Goal: Task Accomplishment & Management: Complete application form

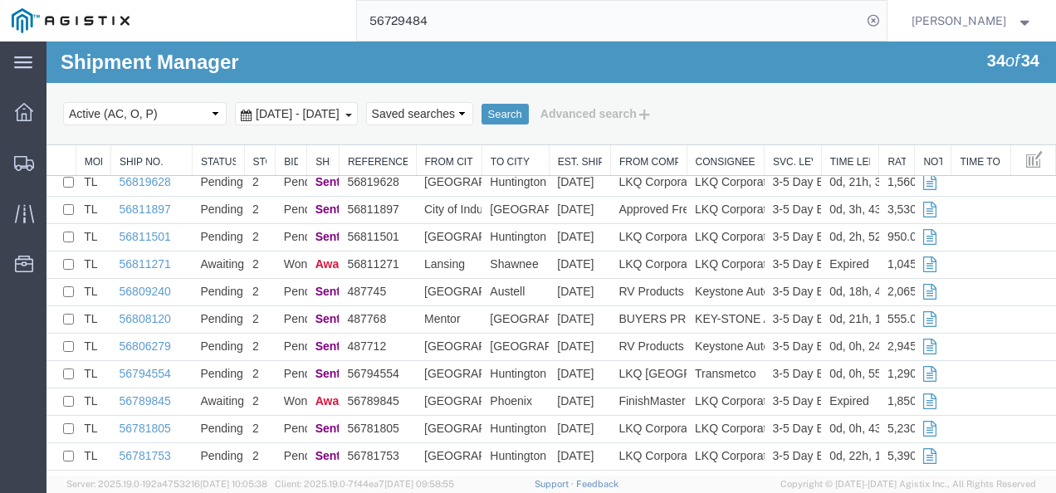
scroll to position [332, 0]
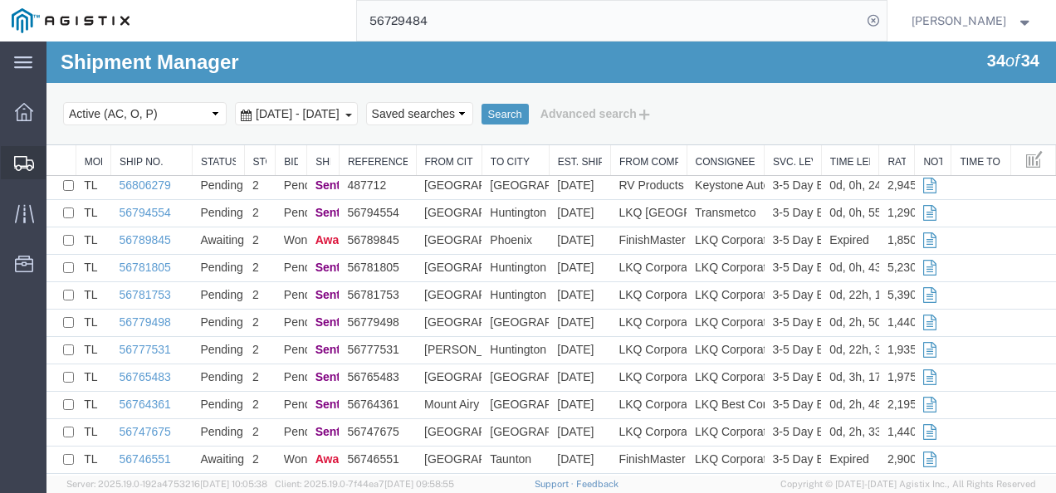
click at [57, 153] on span "Shipments" at bounding box center [52, 162] width 12 height 33
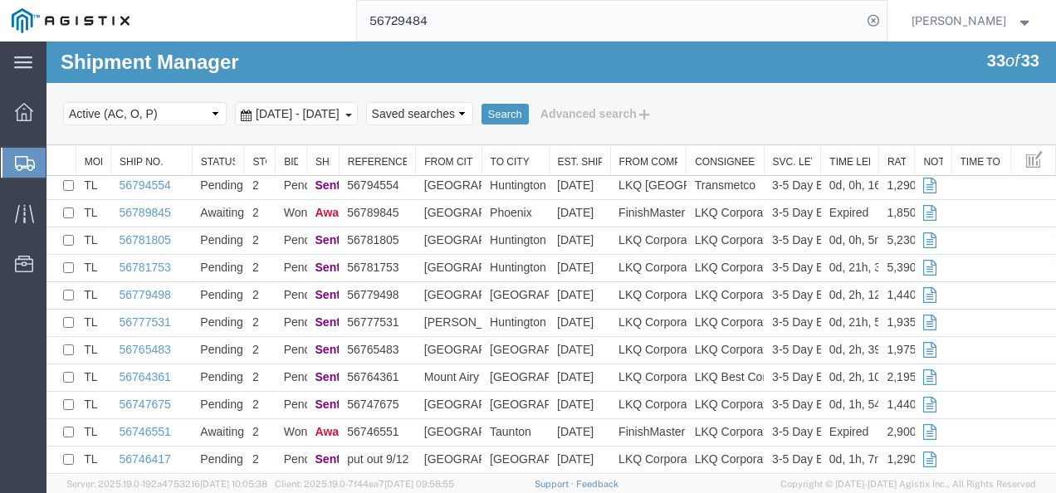
click at [590, 15] on input "56729484" at bounding box center [609, 21] width 505 height 40
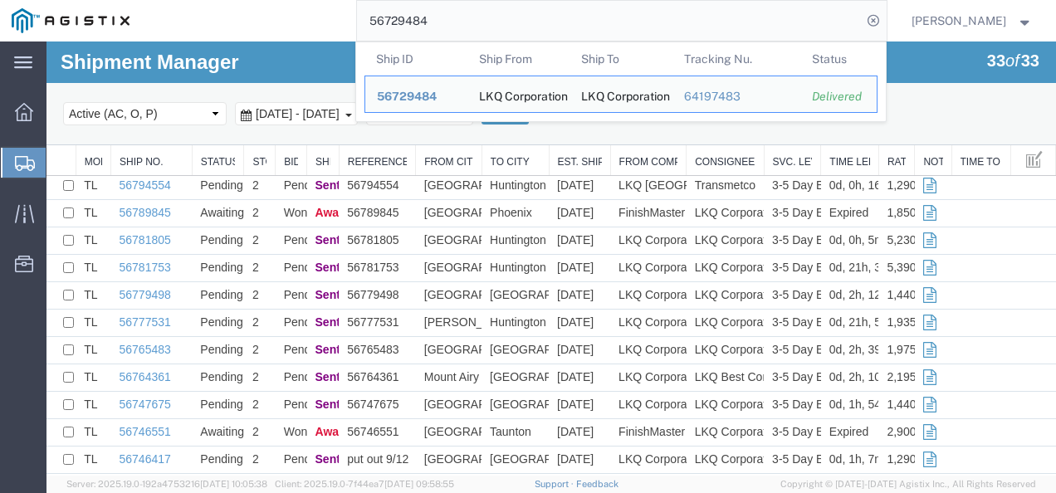
click at [589, 15] on input "56729484" at bounding box center [609, 21] width 505 height 40
paste input "820690"
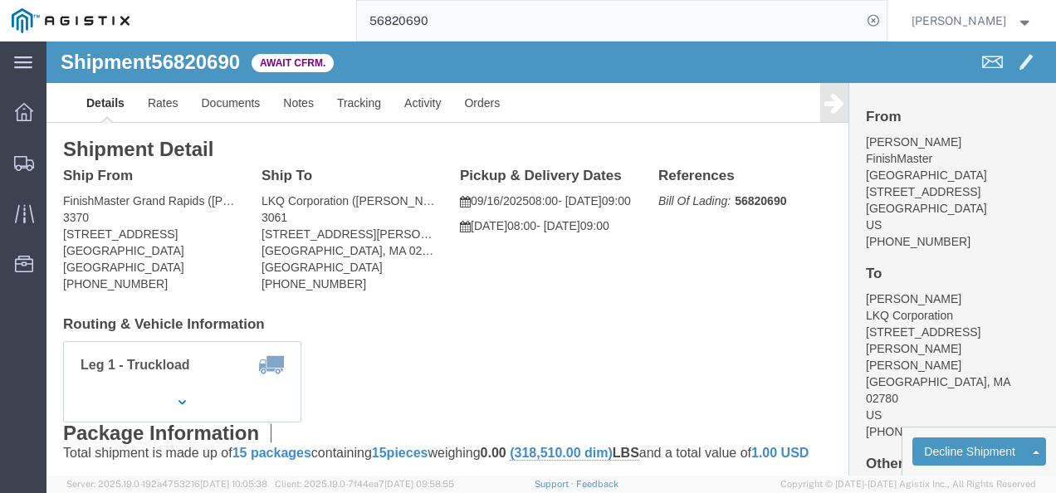
click div "Shipment Detail Ship From FinishMaster [GEOGRAPHIC_DATA] ([PERSON_NAME]) 3370 […"
click link "Rates"
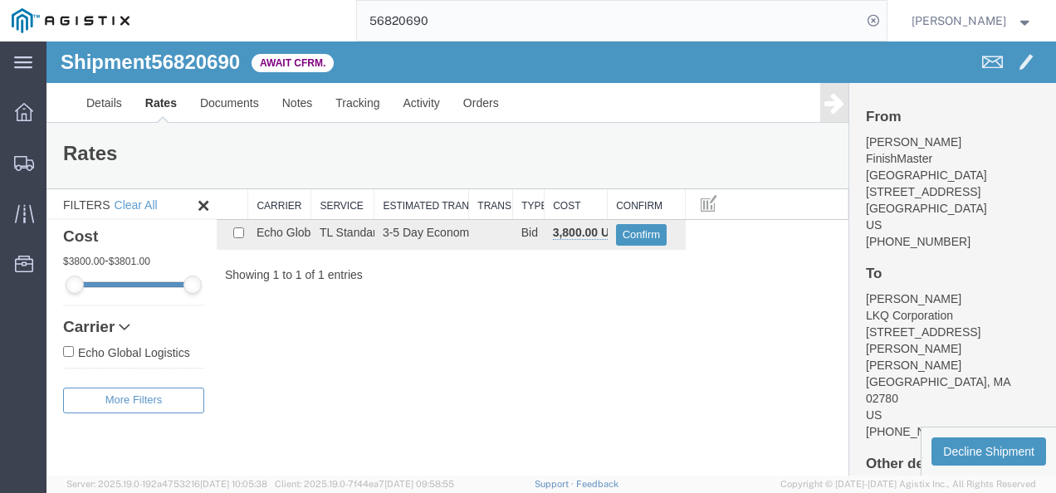
click at [458, 338] on div "Shipment 56820690 1 of 1 Await Cfrm. Details Rates Documents Notes Tracking Act…" at bounding box center [552, 259] width 1010 height 434
click at [107, 104] on link "Details" at bounding box center [104, 103] width 59 height 40
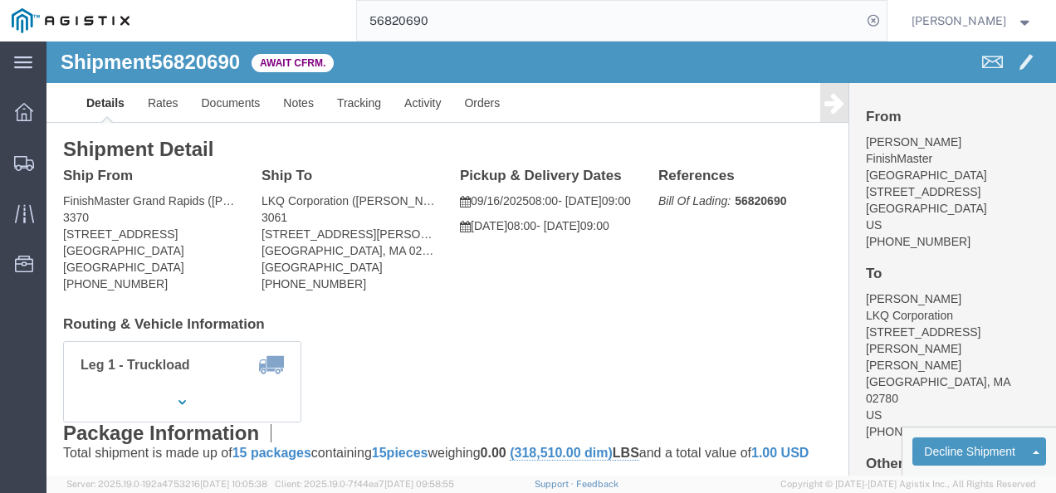
click h4 "Routing & Vehicle Information"
click div "Shipment Detail Ship From FinishMaster [GEOGRAPHIC_DATA] ([PERSON_NAME]) [STREE…"
click at [551, 22] on input "56820690" at bounding box center [609, 21] width 505 height 40
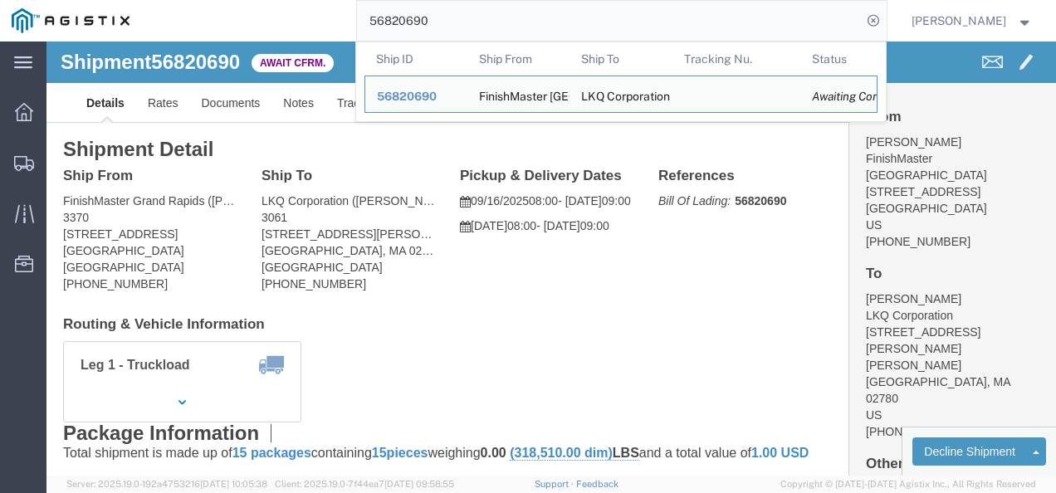
click at [551, 22] on input "56820690" at bounding box center [609, 21] width 505 height 40
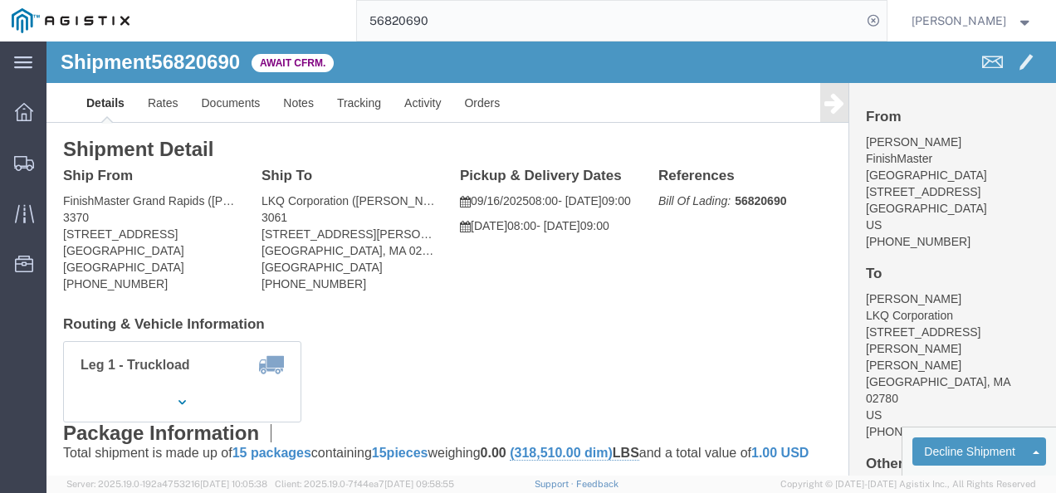
click div "Package Information Total shipment is made up of 15 packages containing 15 piec…"
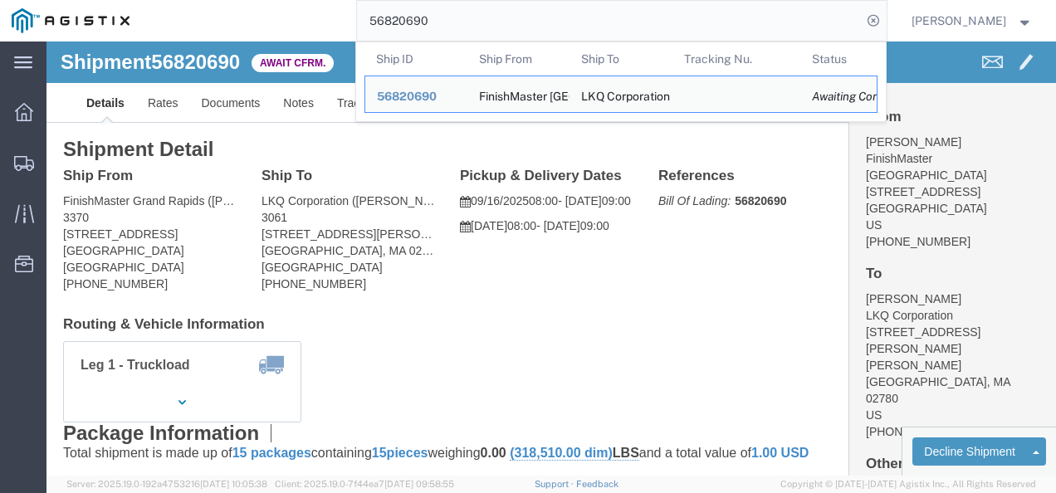
click at [561, 25] on input "56820690" at bounding box center [609, 21] width 505 height 40
click at [561, 23] on input "56820690" at bounding box center [609, 21] width 505 height 40
paste input "19215"
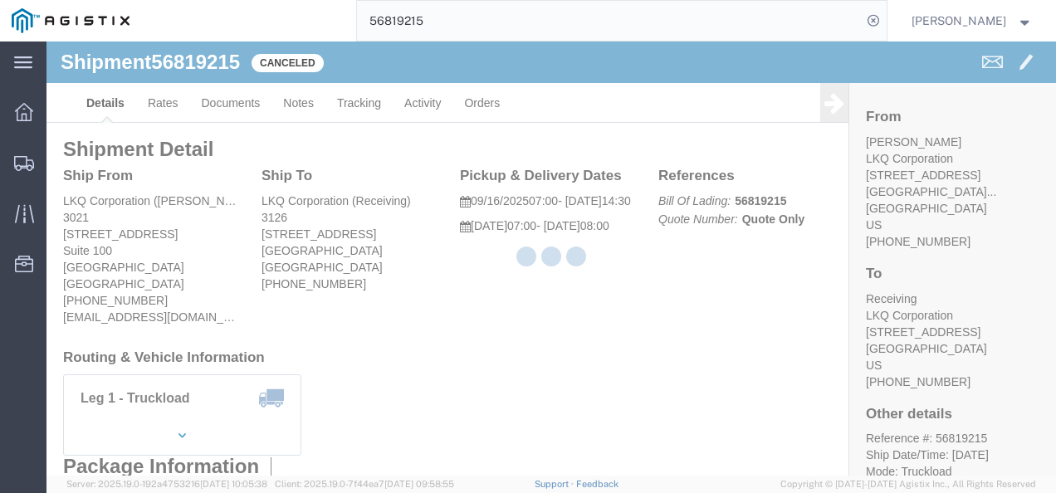
click at [540, 321] on div at bounding box center [552, 259] width 1010 height 434
click div "Ship From LKQ Corporation ([PERSON_NAME]) 3021 [STREET_ADDRESS] [PHONE_NUMBER] …"
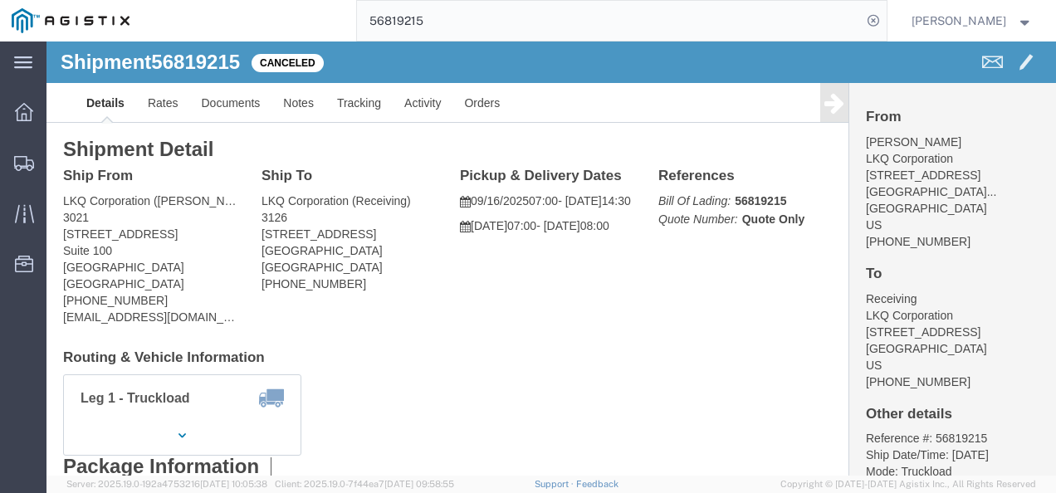
click at [426, 12] on input "56819215" at bounding box center [609, 21] width 505 height 40
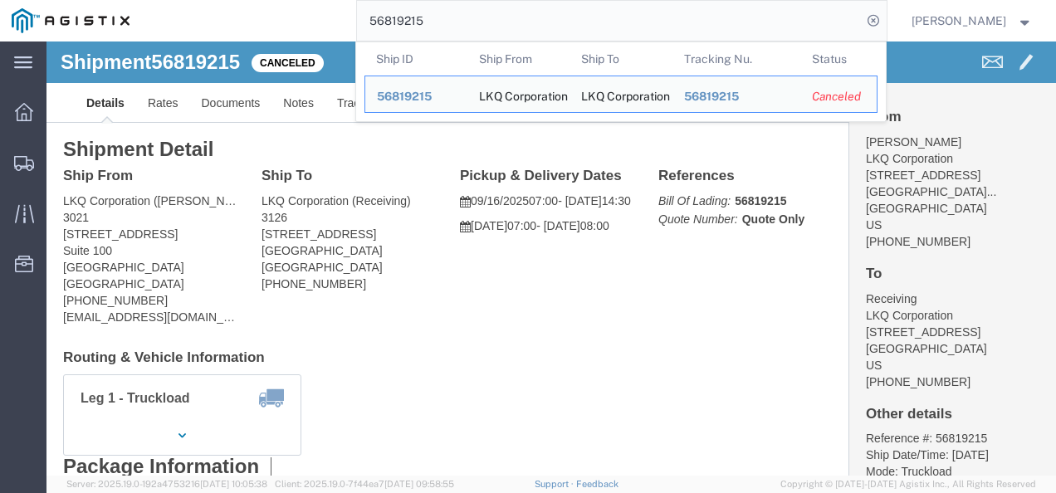
click at [426, 12] on input "56819215" at bounding box center [609, 21] width 505 height 40
paste input "21129"
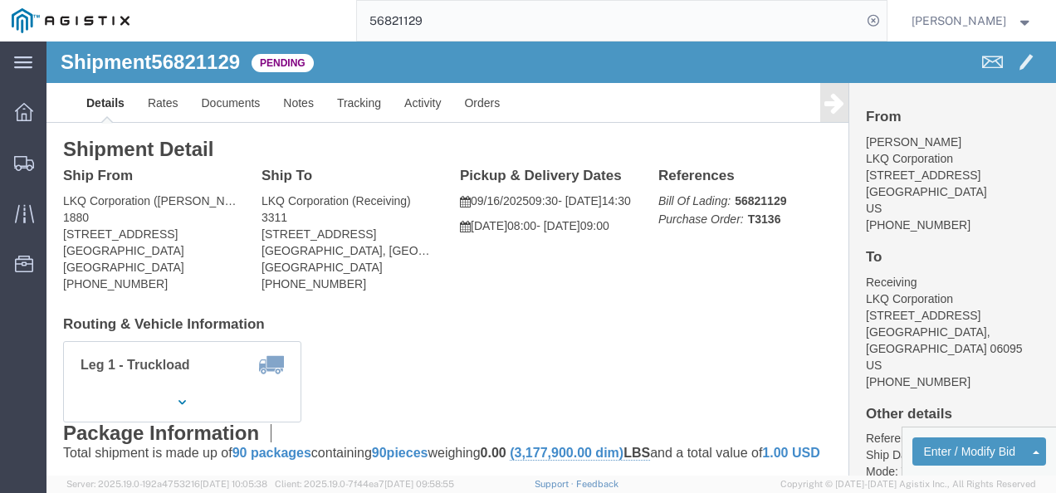
click div "Shipment Detail Ship From LKQ Corporation ([PERSON_NAME]) 1880 [STREET_ADDRESS]…"
click h4 "Routing & Vehicle Information"
click link "Rates"
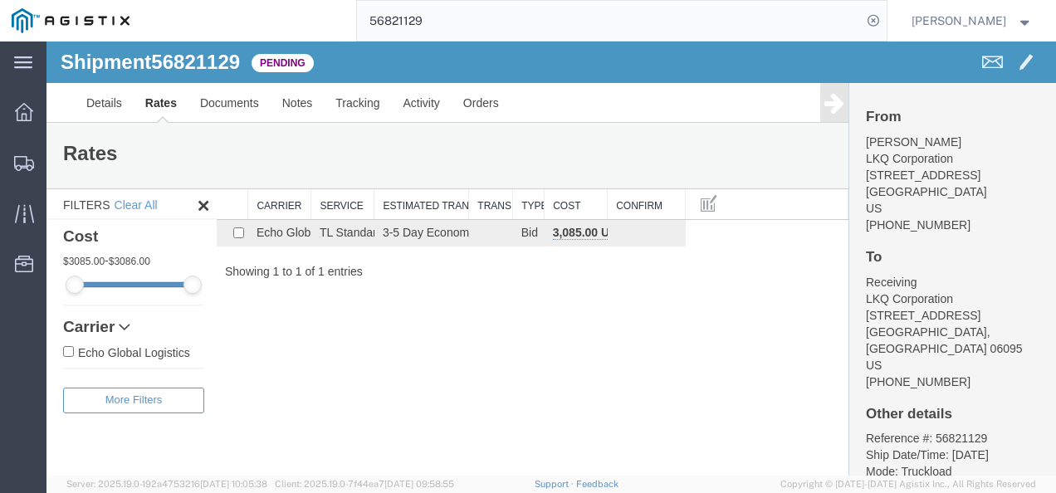
drag, startPoint x: 443, startPoint y: 356, endPoint x: 408, endPoint y: 330, distance: 44.5
click at [422, 342] on div "Shipment 56821129 1 of 1 Pending Details Rates Documents Notes Tracking Activit…" at bounding box center [552, 259] width 1010 height 434
click at [118, 100] on link "Details" at bounding box center [104, 103] width 59 height 40
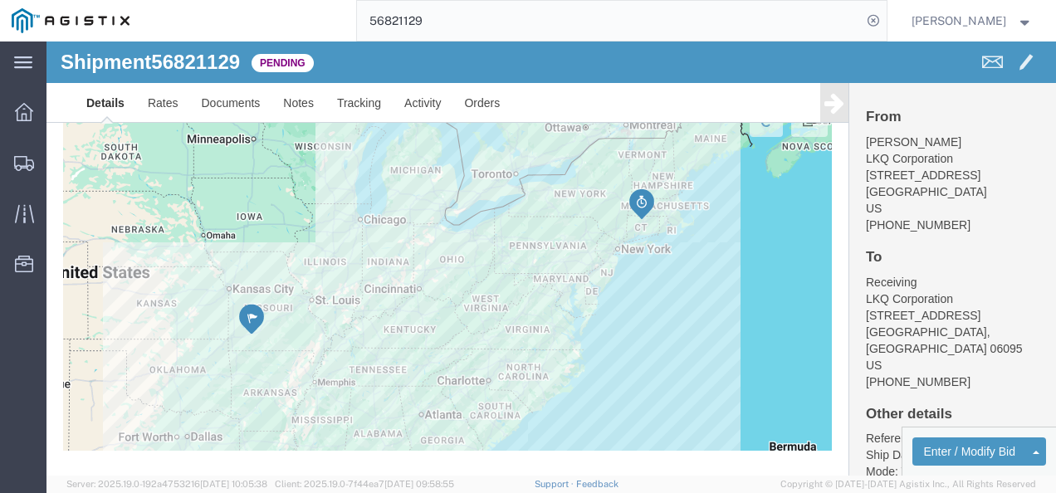
scroll to position [1495, 0]
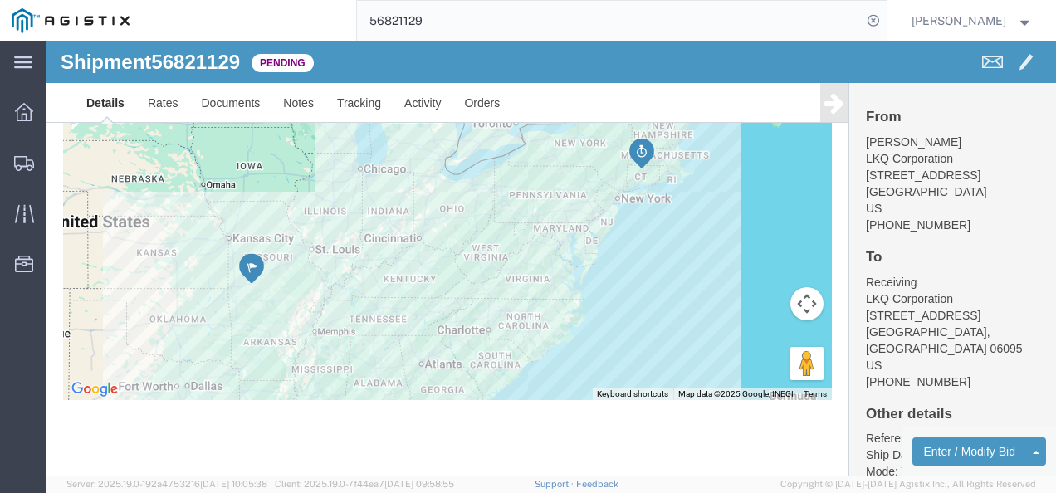
click div
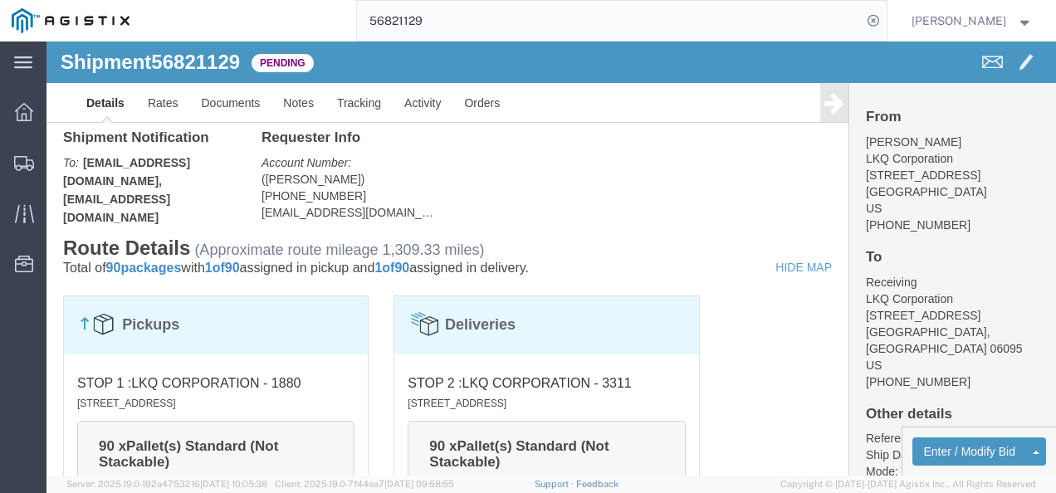
scroll to position [0, 0]
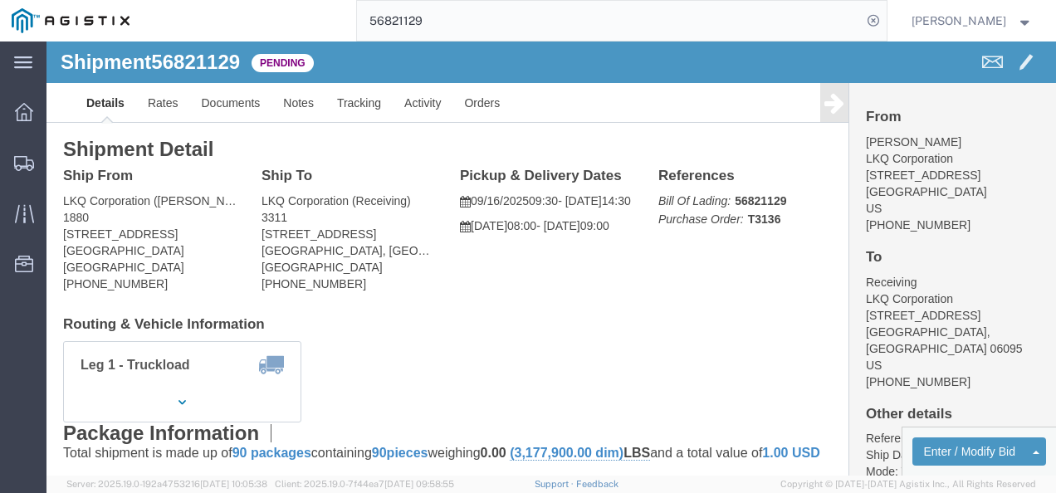
click div "Leg 1 - Truckload Vehicle 1: Standard Dry Van (53 Feet) Number of trucks: 1"
click div "Shipment Detail Ship From LKQ Corporation ([PERSON_NAME]) 1880 [STREET_ADDRESS]…"
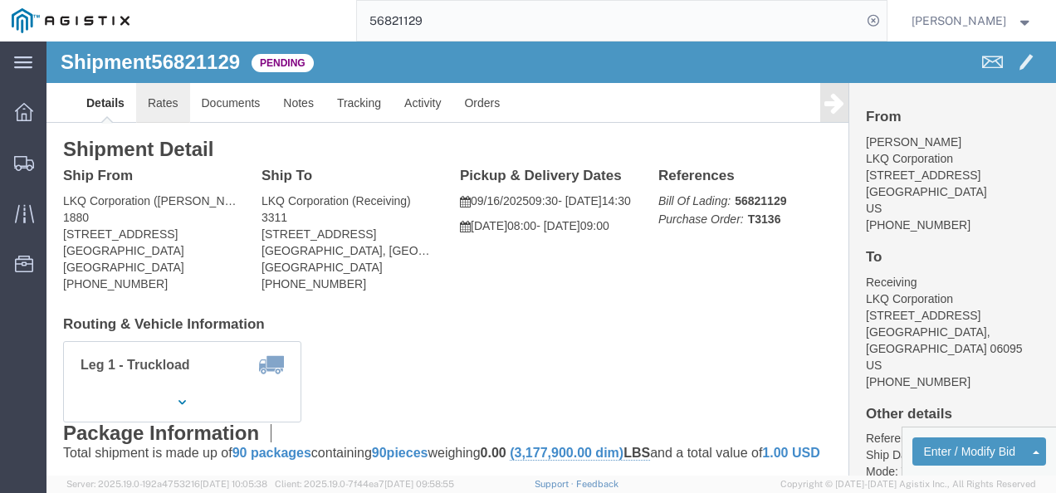
click link "Rates"
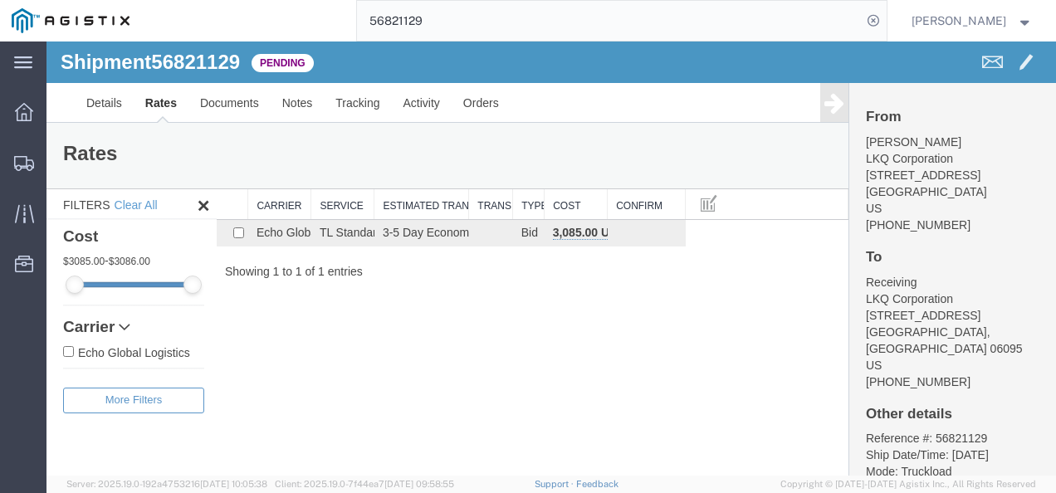
drag, startPoint x: 487, startPoint y: 342, endPoint x: 204, endPoint y: 196, distance: 317.9
click at [425, 326] on div "Shipment 56821129 1 of 1 Pending Details Rates Documents Notes Tracking Activit…" at bounding box center [552, 259] width 1010 height 434
click at [110, 100] on link "Details" at bounding box center [104, 103] width 59 height 40
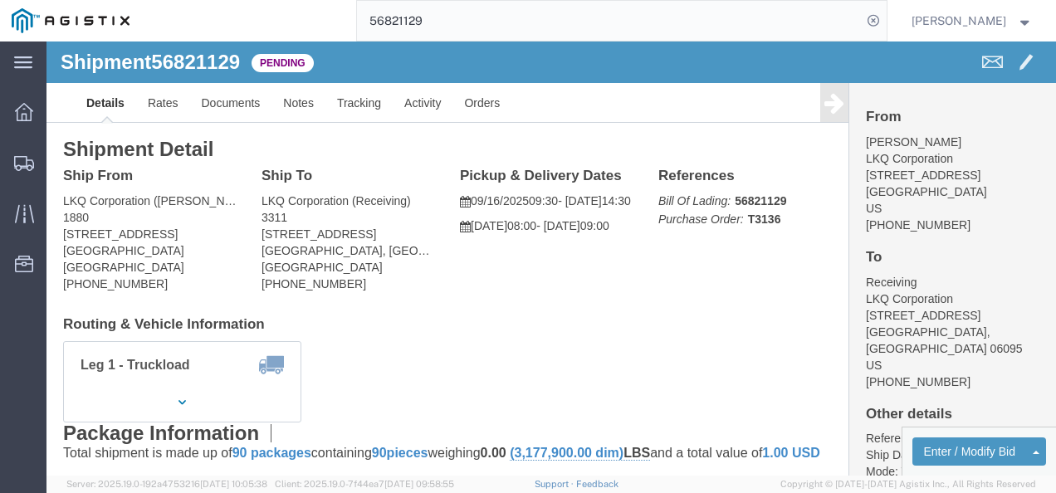
click span "56821129"
copy span "56821129"
click address "Receiving LKQ Corporation [STREET_ADDRESS] [PHONE_NUMBER]"
click div "Leg 1 - Truckload Vehicle 1: Standard Dry Van (53 Feet) Number of trucks: 1"
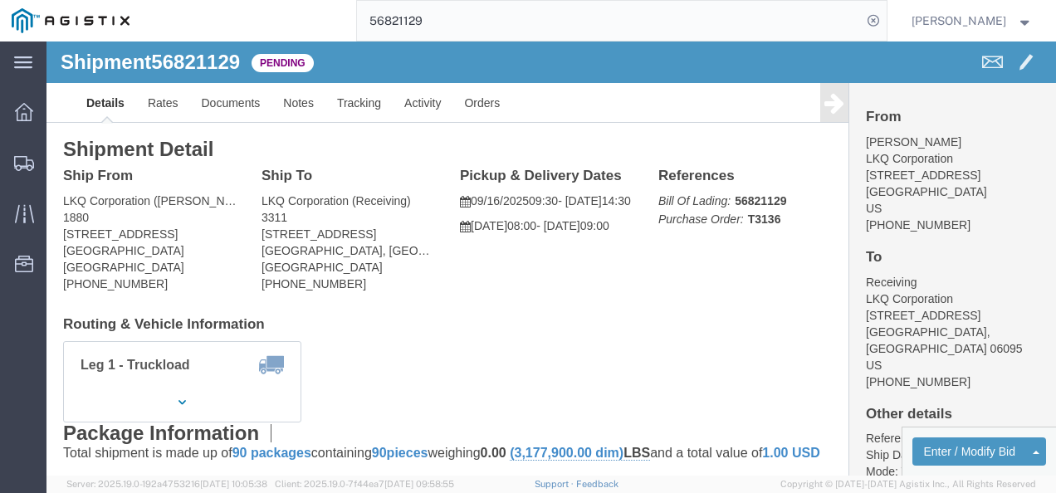
click at [522, 7] on input "56821129" at bounding box center [609, 21] width 505 height 40
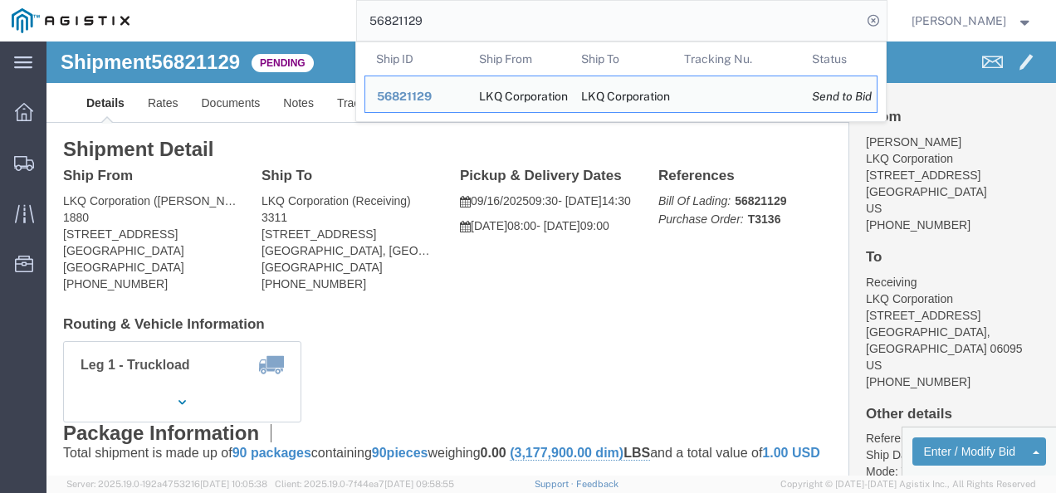
click at [522, 7] on input "56821129" at bounding box center [609, 21] width 505 height 40
paste input "19215"
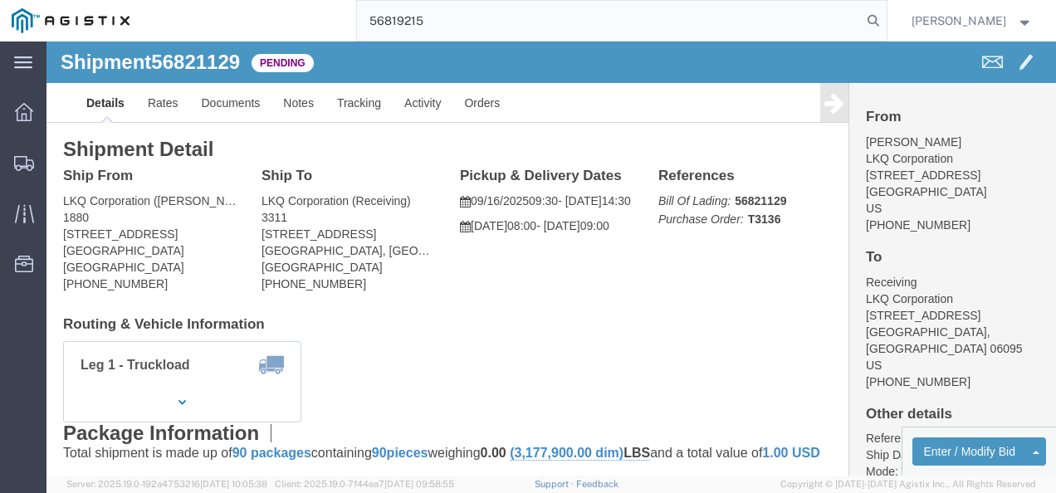
type input "56819215"
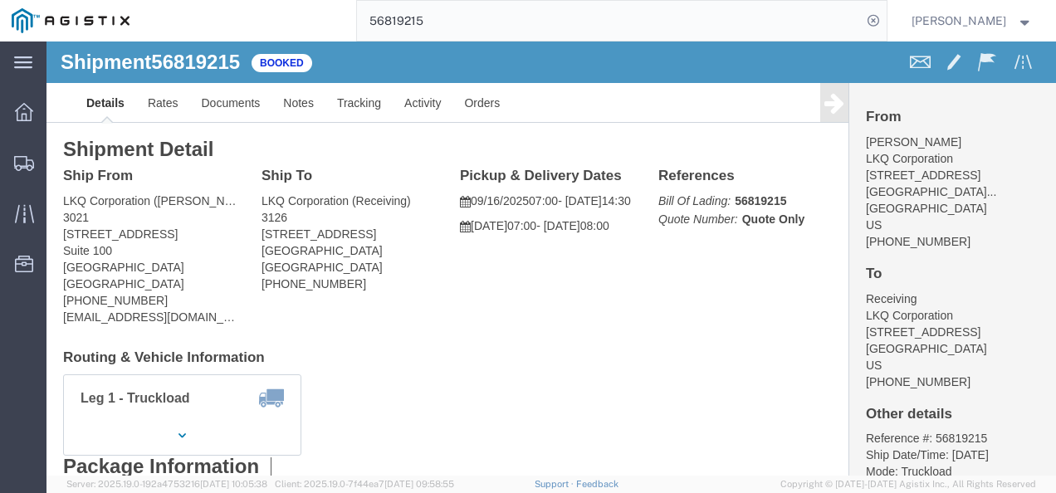
click h4 "Routing & Vehicle Information"
click link "Rates"
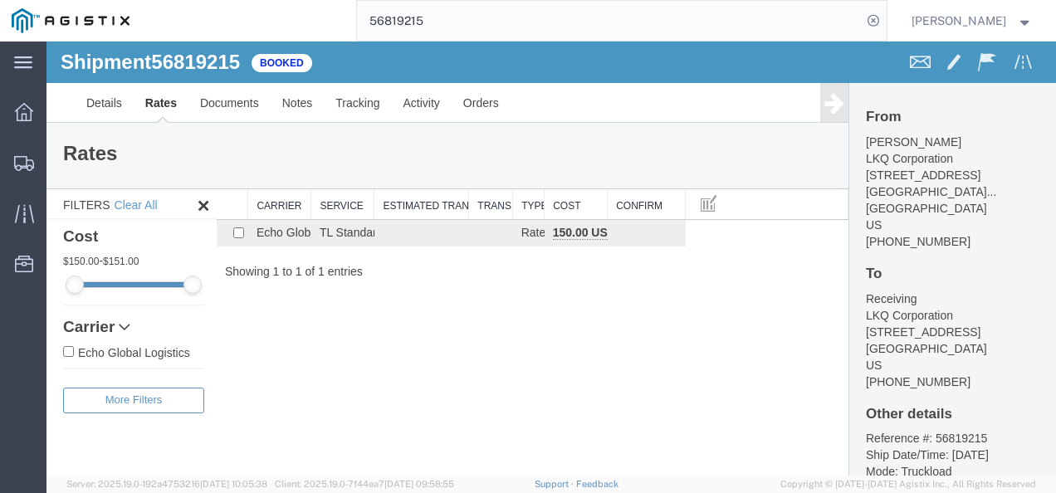
click at [490, 354] on div "Shipment 56819215 1 of 1 Booked Details Rates Documents Notes Tracking Activity…" at bounding box center [552, 259] width 1010 height 434
drag, startPoint x: 575, startPoint y: 344, endPoint x: 574, endPoint y: 440, distance: 96.3
click at [575, 352] on div "Shipment 56819215 1 of 1 Booked Details Rates Documents Notes Tracking Activity…" at bounding box center [552, 259] width 1010 height 434
drag, startPoint x: 463, startPoint y: 343, endPoint x: 432, endPoint y: 314, distance: 42.3
click at [460, 339] on div "Shipment 56819215 1 of 1 Booked Details Rates Documents Notes Tracking Activity…" at bounding box center [552, 259] width 1010 height 434
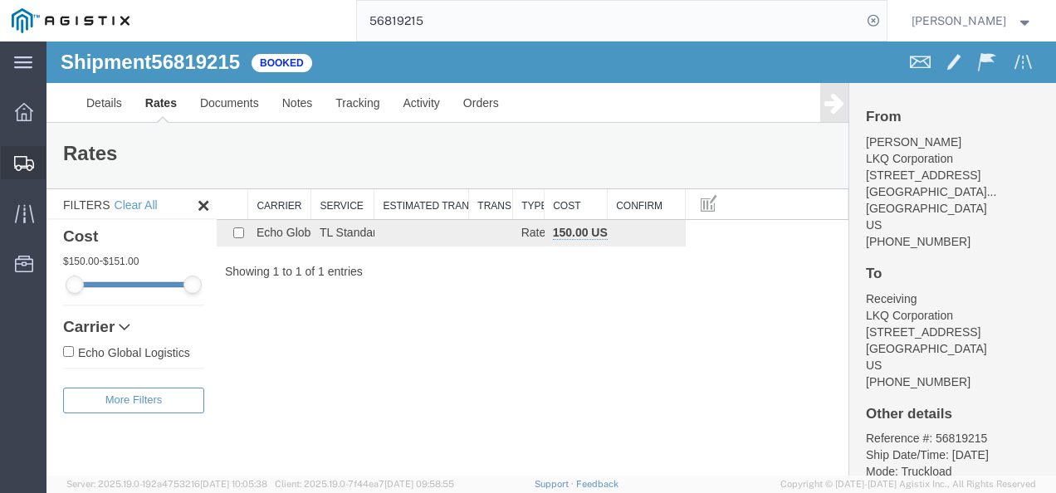
drag, startPoint x: 76, startPoint y: 154, endPoint x: 7, endPoint y: 165, distance: 69.8
click at [57, 154] on span "Shipments" at bounding box center [52, 162] width 12 height 33
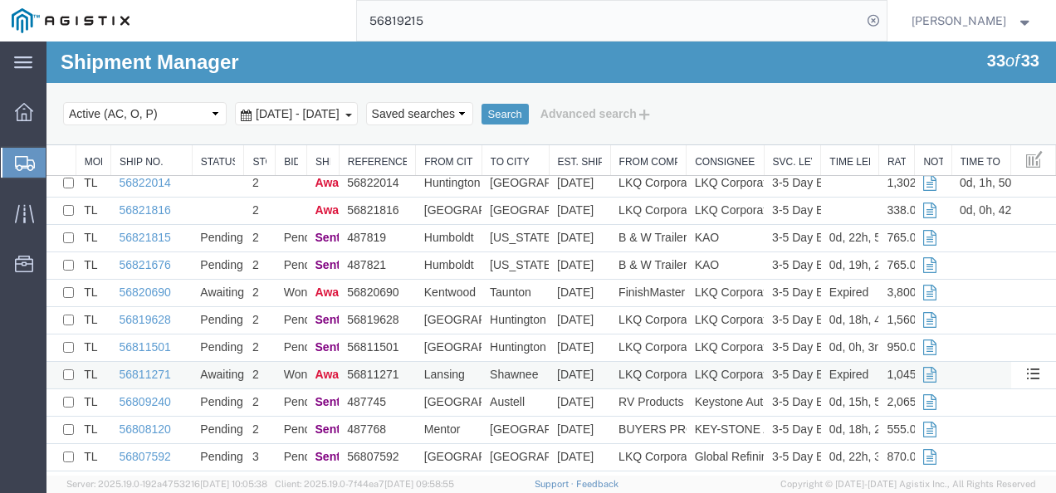
scroll to position [83, 0]
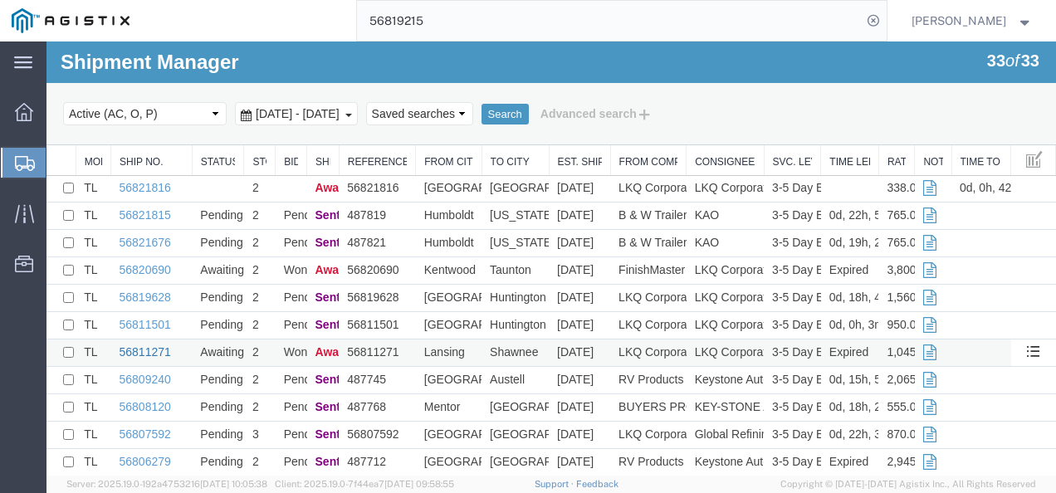
click at [147, 349] on link "56811271" at bounding box center [145, 351] width 51 height 13
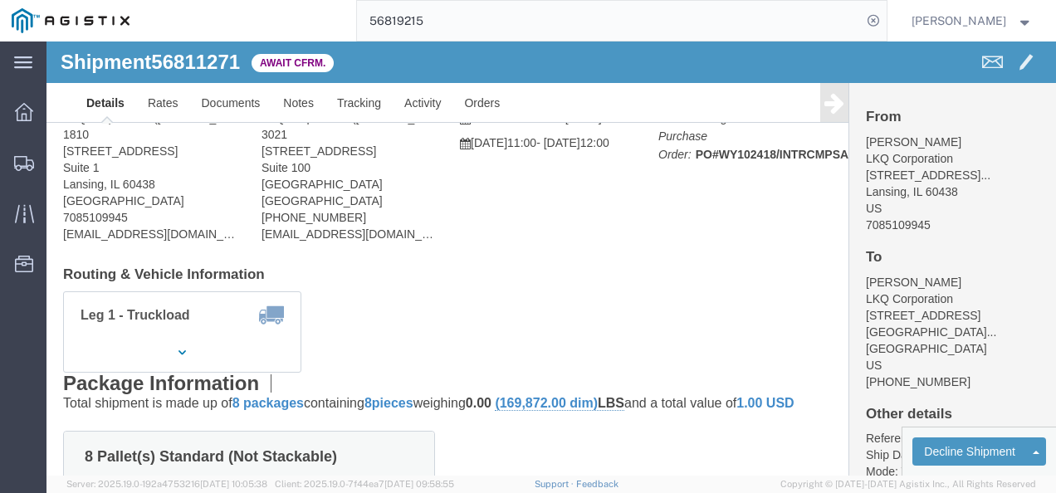
click div "Shipment Detail Ship From LKQ Corporation ([PERSON_NAME]) [GEOGRAPHIC_DATA][STR…"
click link "Rates"
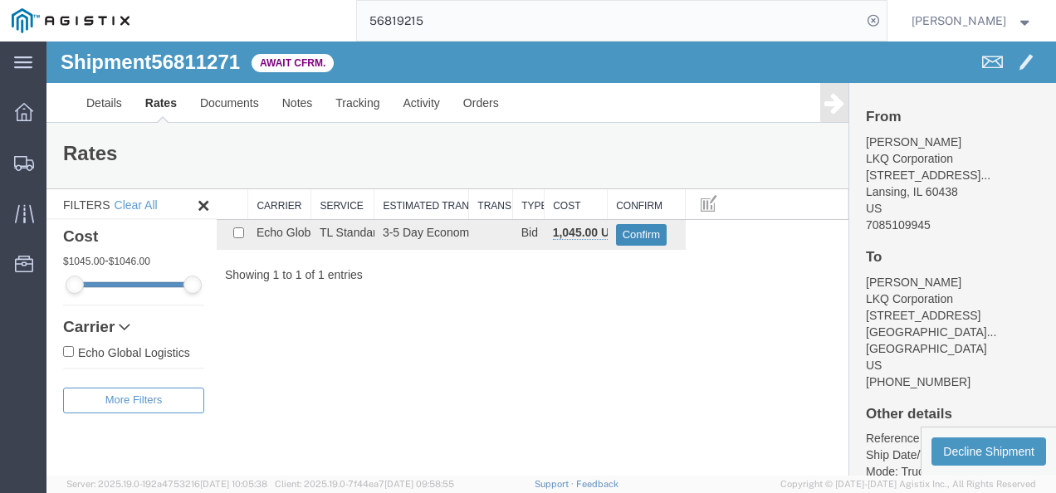
click at [643, 226] on button "Confirm" at bounding box center [641, 235] width 51 height 22
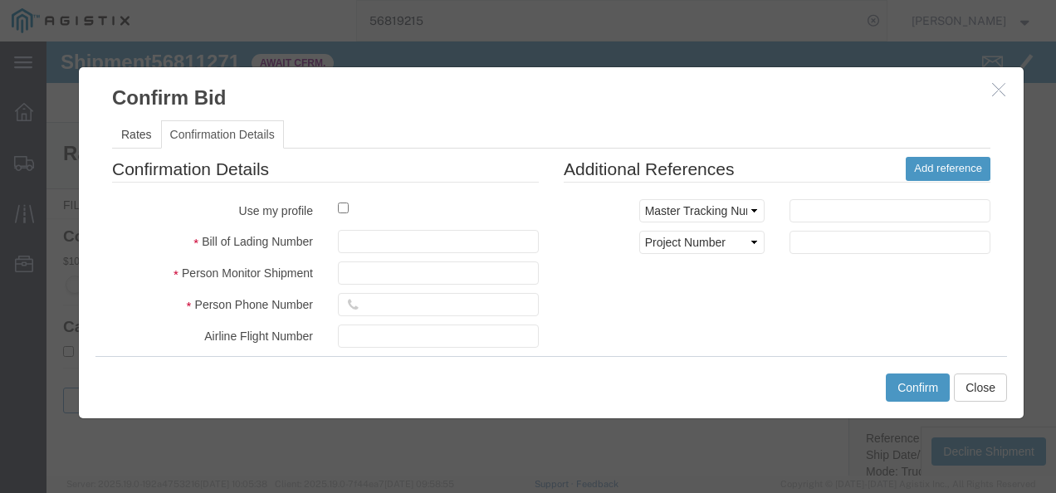
click at [449, 213] on div at bounding box center [439, 210] width 226 height 22
click at [438, 258] on fieldset "Confirmation Details Use my profile Bill of Lading Number Person Monitor Shipme…" at bounding box center [325, 351] width 427 height 389
click at [437, 242] on input "text" at bounding box center [438, 241] width 201 height 23
type input "982173982739"
type input "87219837219837"
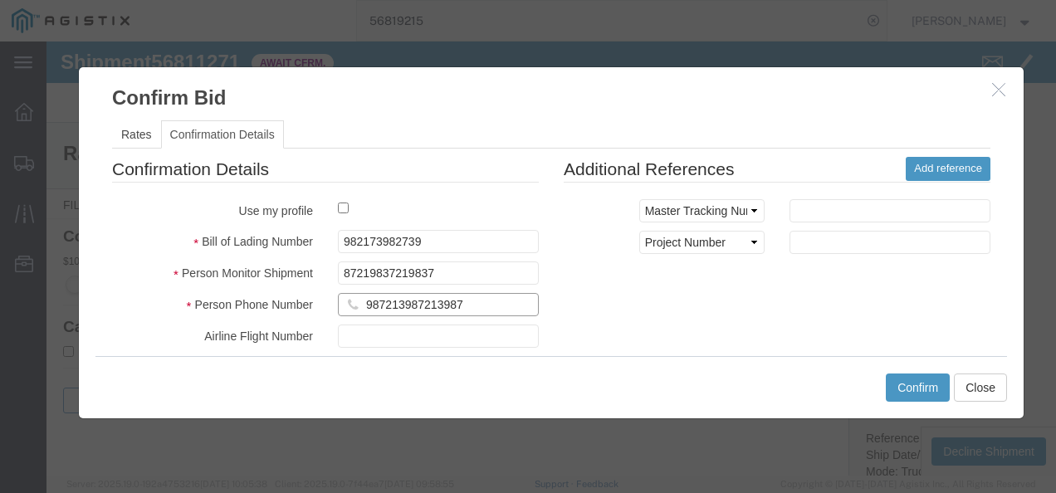
type input "987213987213987"
drag, startPoint x: 764, startPoint y: 258, endPoint x: 878, endPoint y: 345, distance: 143.3
click at [776, 271] on fieldset "Additional References Add reference Select Account Type Activity ID Airline App…" at bounding box center [777, 218] width 427 height 122
click at [904, 376] on button "Confirm" at bounding box center [918, 388] width 64 height 28
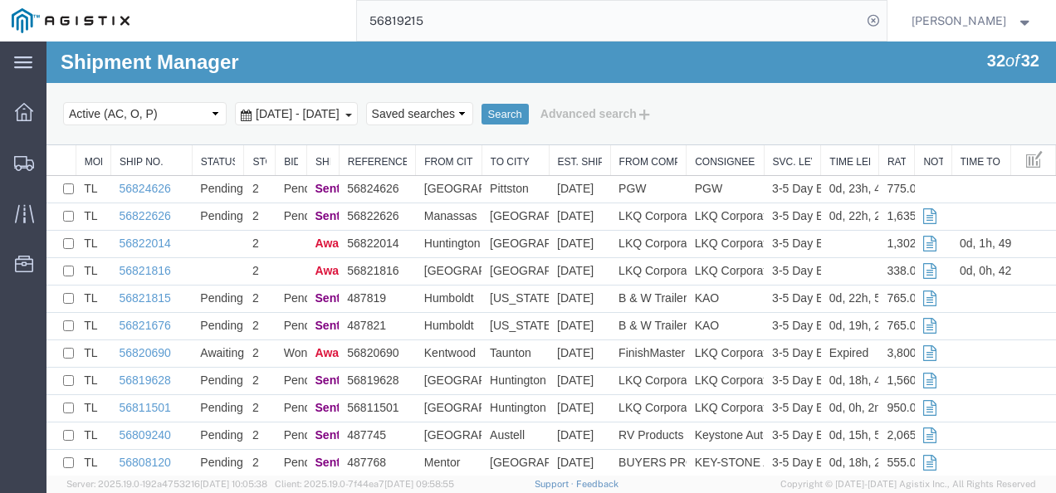
click at [502, 20] on input "56819215" at bounding box center [609, 21] width 505 height 40
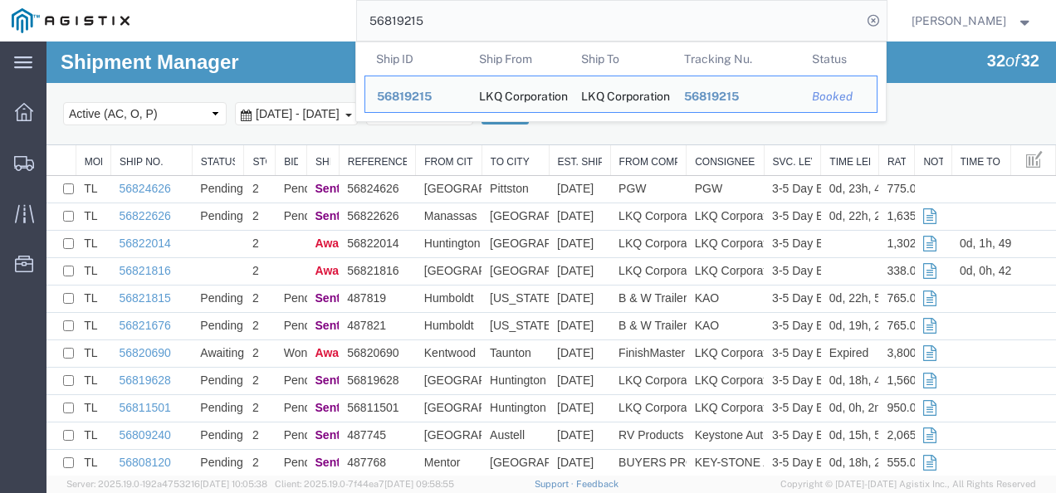
click at [437, 33] on input "56819215" at bounding box center [609, 21] width 505 height 40
click at [433, 33] on input "56819215" at bounding box center [609, 21] width 505 height 40
paste input "21129"
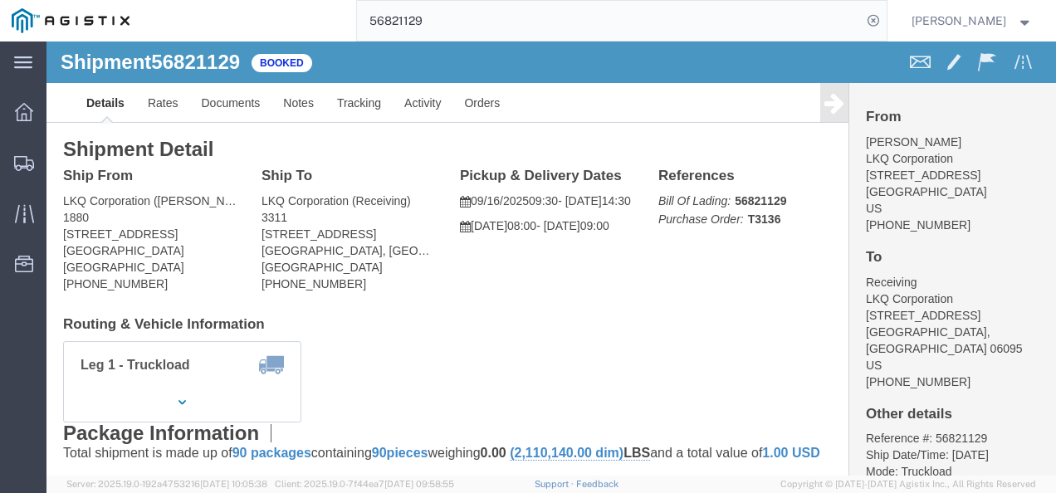
click div "Ship From LKQ Corporation ([PERSON_NAME]) 1880 [STREET_ADDRESS] [PHONE_NUMBER] …"
drag, startPoint x: 557, startPoint y: 236, endPoint x: 568, endPoint y: 383, distance: 147.4
click div "Ship From LKQ Corporation ([PERSON_NAME]) 1880 [STREET_ADDRESS] [PHONE_NUMBER] …"
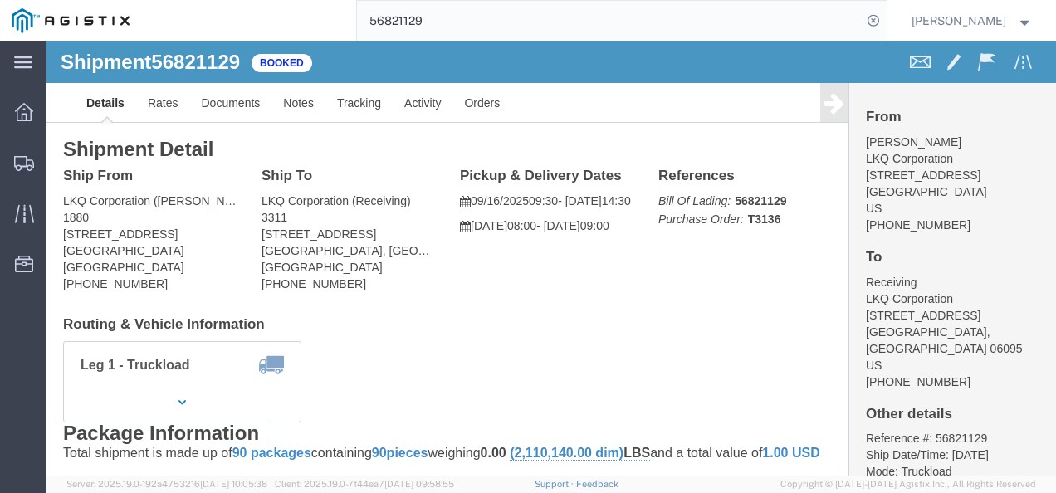
drag, startPoint x: 377, startPoint y: 331, endPoint x: 441, endPoint y: 342, distance: 65.0
click div "Leg 1 - Truckload Vehicle 1: Standard Dry Van (53 Feet) Number of trucks: 1"
click link "Notes"
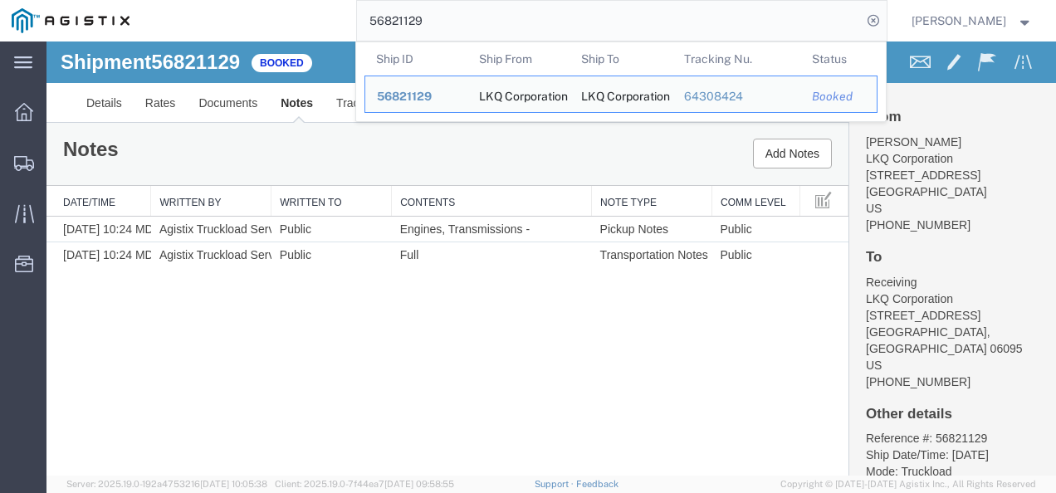
click at [554, 18] on input "56821129" at bounding box center [609, 21] width 505 height 40
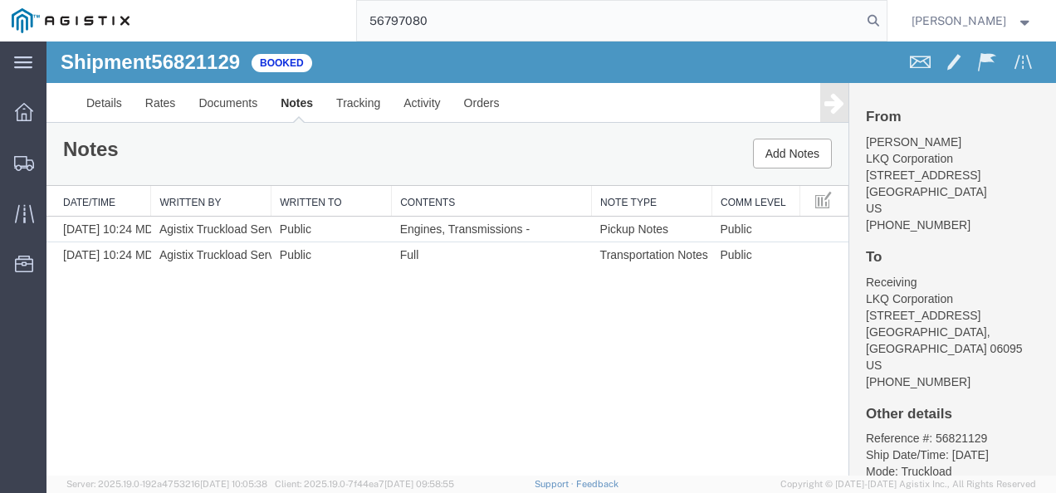
type input "56797080"
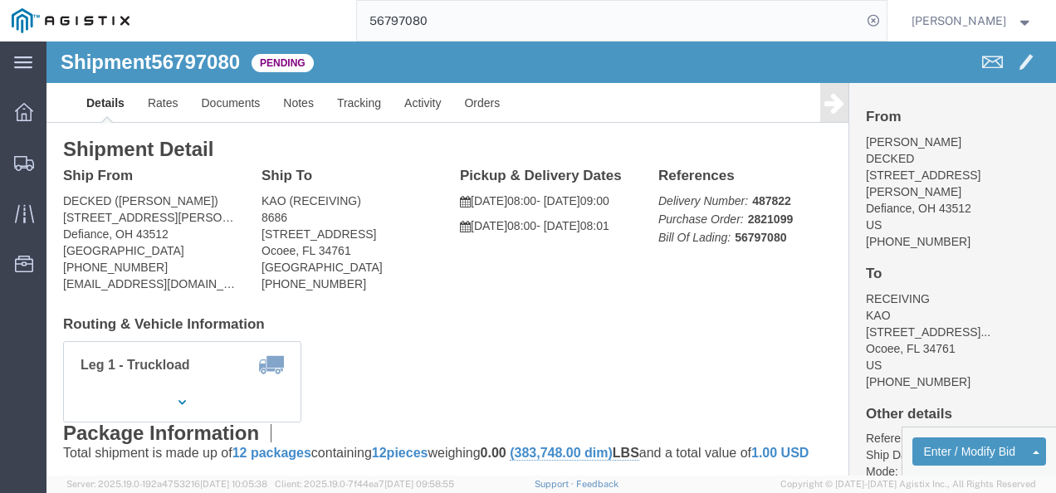
click div "Ship To KAO (RECEIVING) 8686 [STREET_ADDRESS] [PHONE_NUMBER]"
click link "Rates"
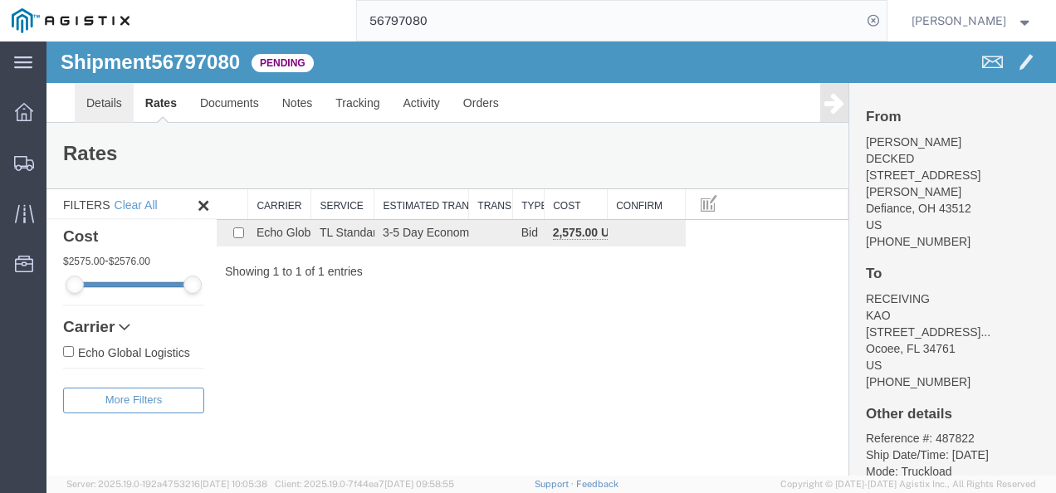
click at [108, 105] on link "Details" at bounding box center [104, 103] width 59 height 40
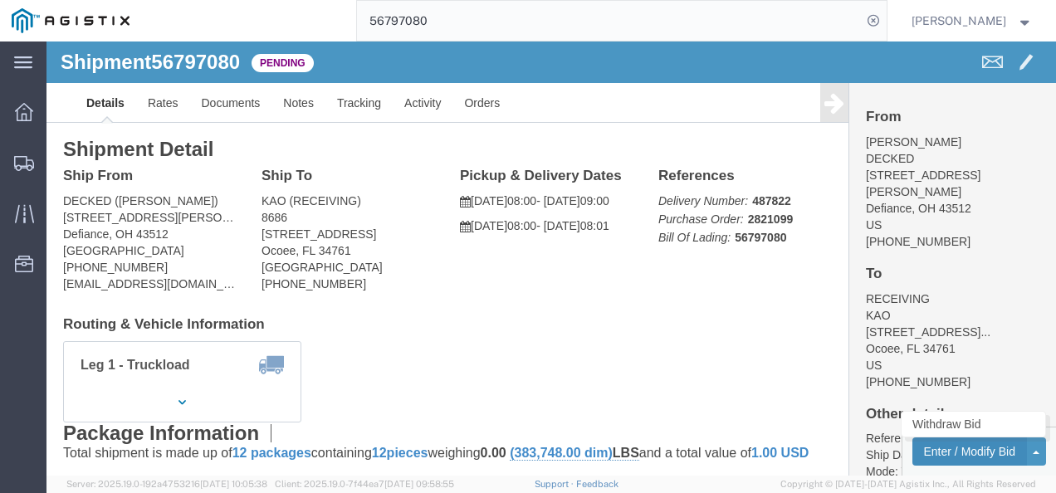
click button "Enter / Modify Bid"
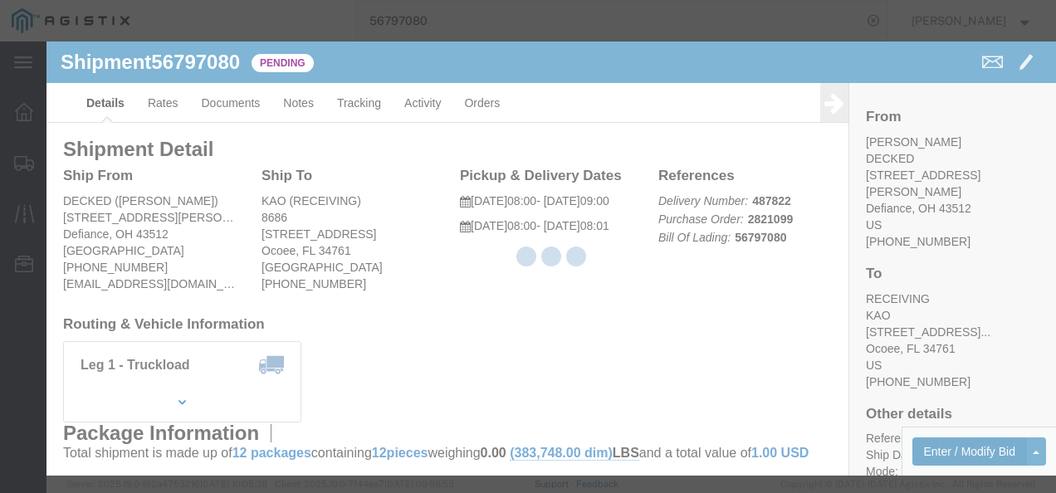
select select "4622"
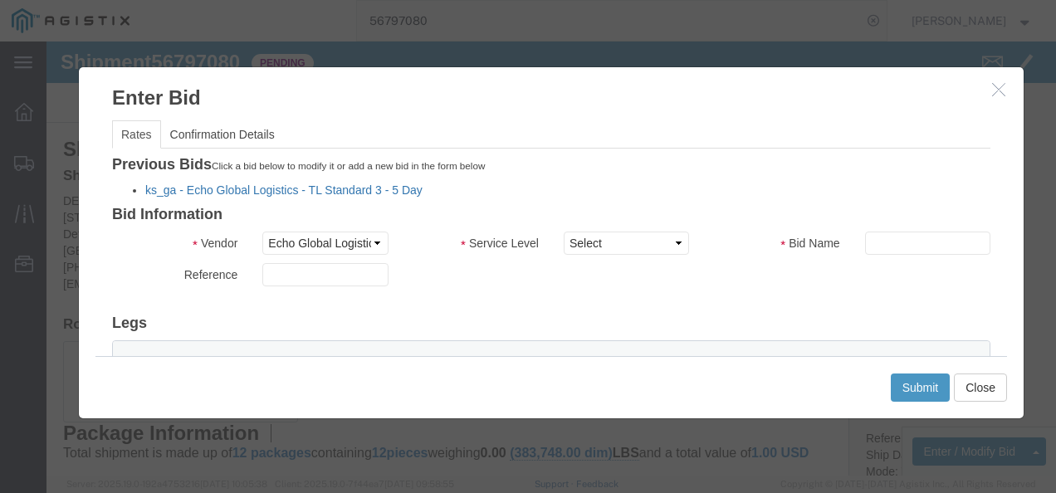
click link "ks_ga - Echo Global Logistics - TL Standard 3 - 5 Day"
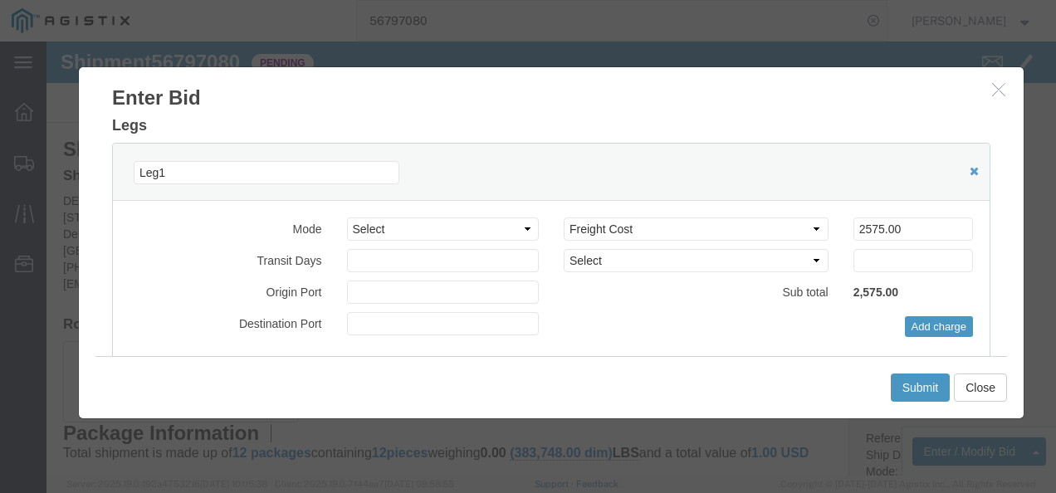
scroll to position [166, 0]
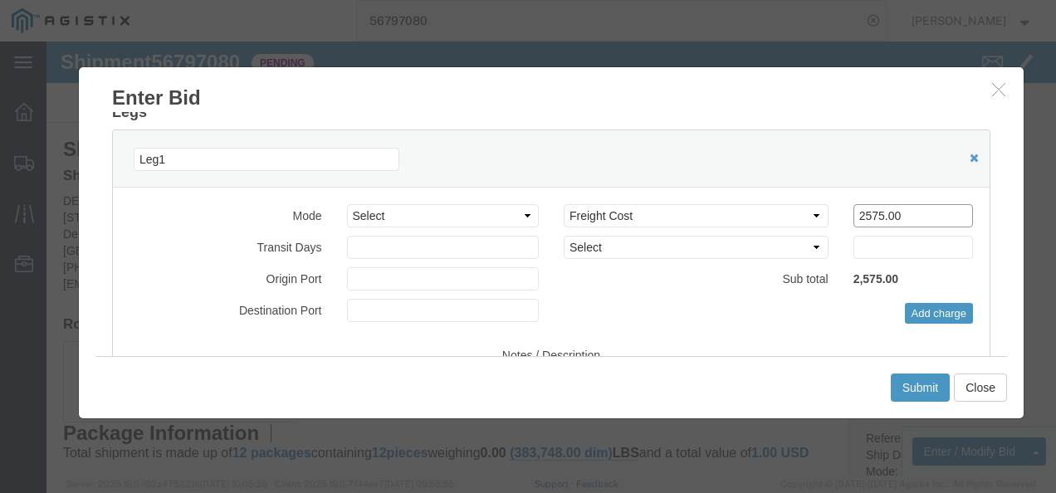
drag, startPoint x: 849, startPoint y: 178, endPoint x: 598, endPoint y: 164, distance: 251.2
click div "Select 2 Day Service 3 Axle Winch Truck 3 to 5 Day Service 96L Domestic Flat Ra…"
type input "2300"
click button "Submit"
